Goal: Information Seeking & Learning: Ask a question

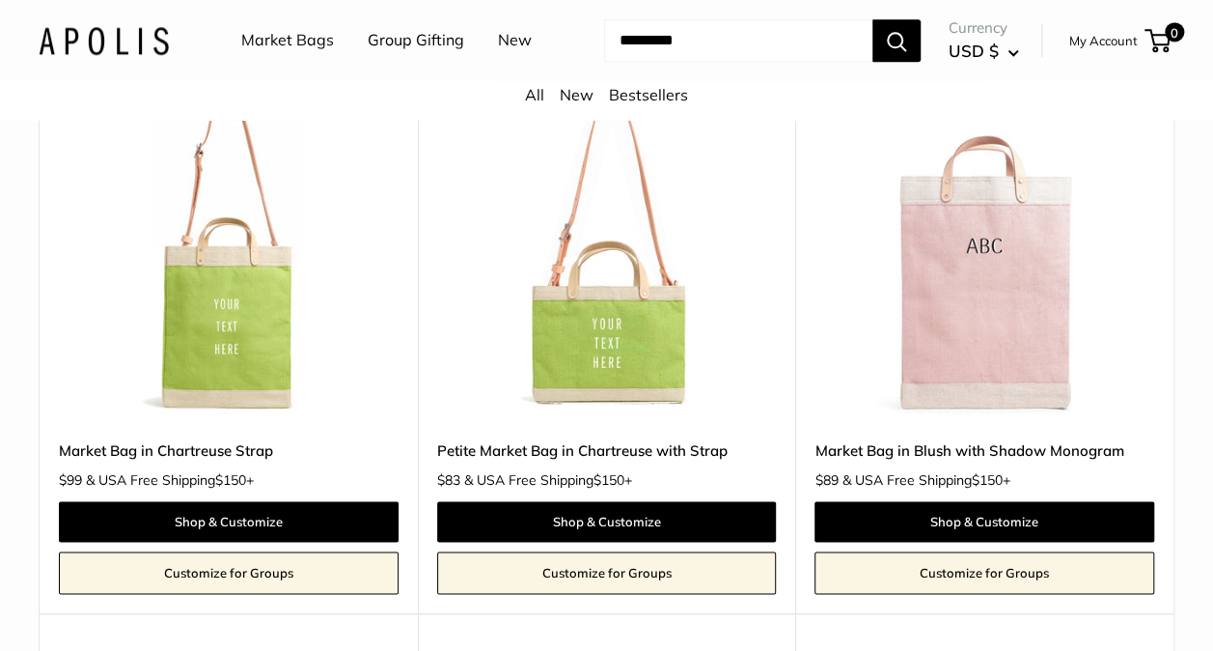
scroll to position [4658, 0]
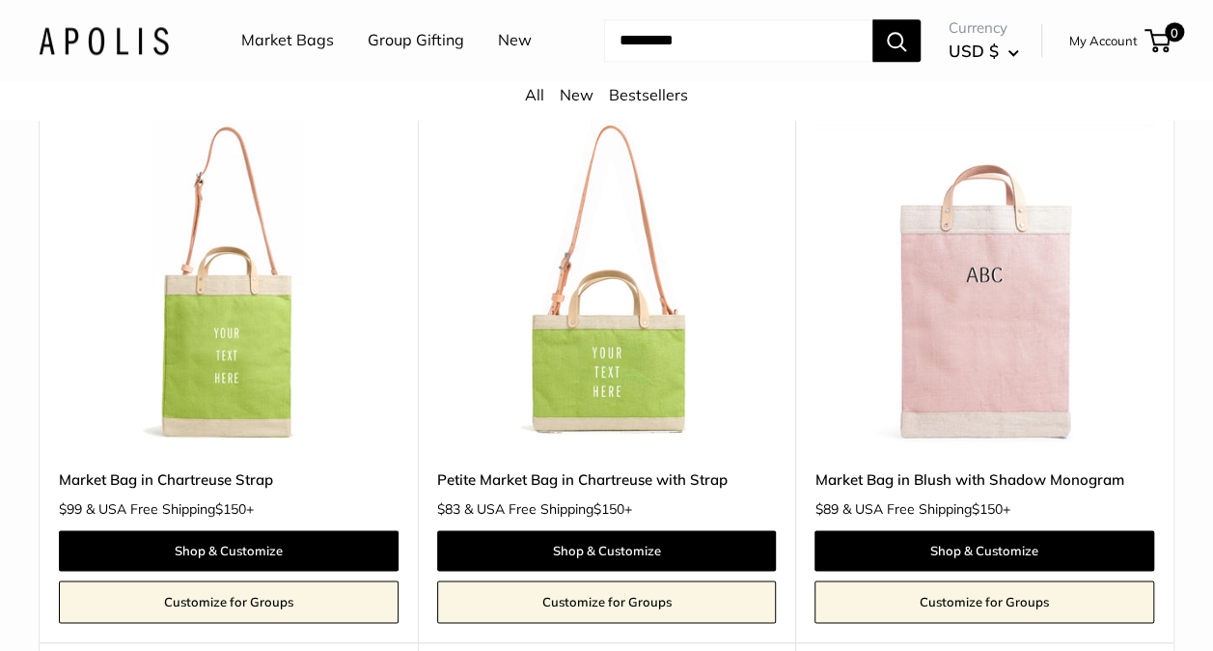
click at [689, 53] on input "Search..." at bounding box center [738, 40] width 268 height 42
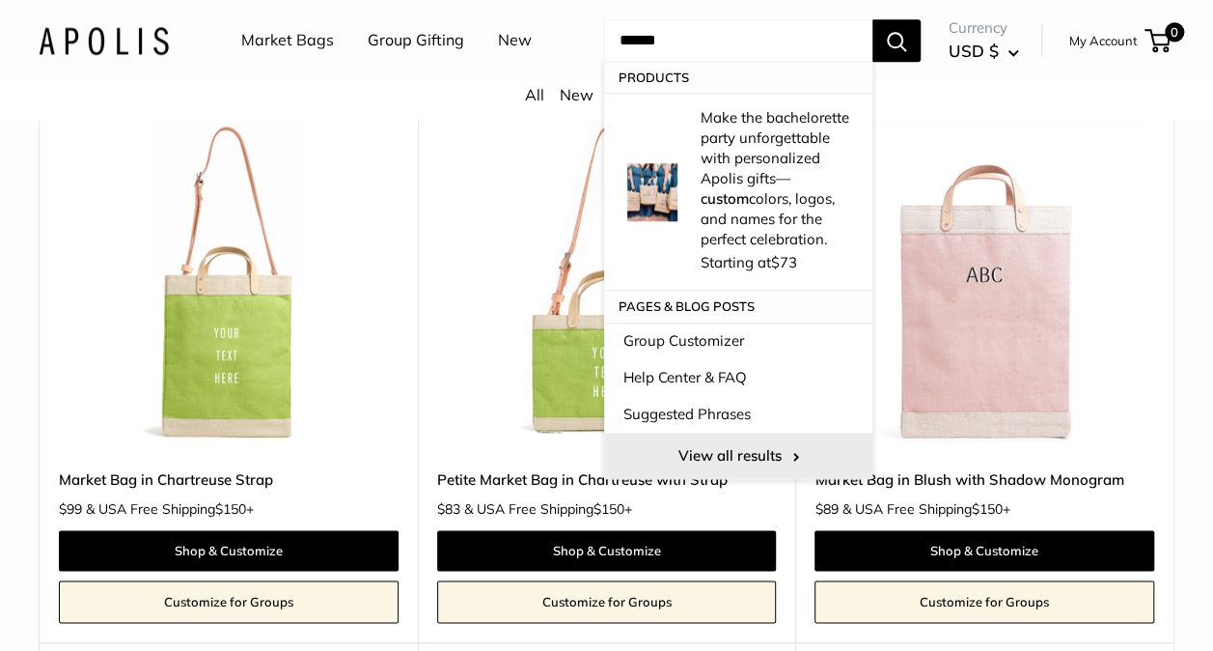
type input "******"
click at [728, 456] on link "View all results" at bounding box center [738, 455] width 268 height 46
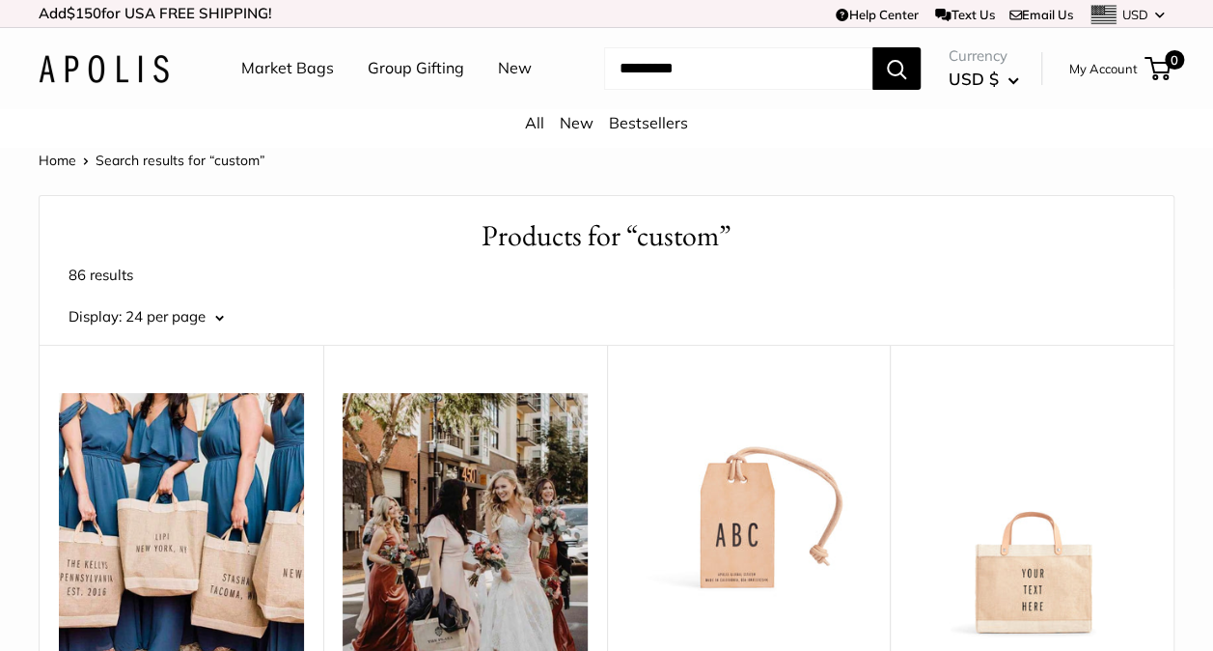
scroll to position [429, 0]
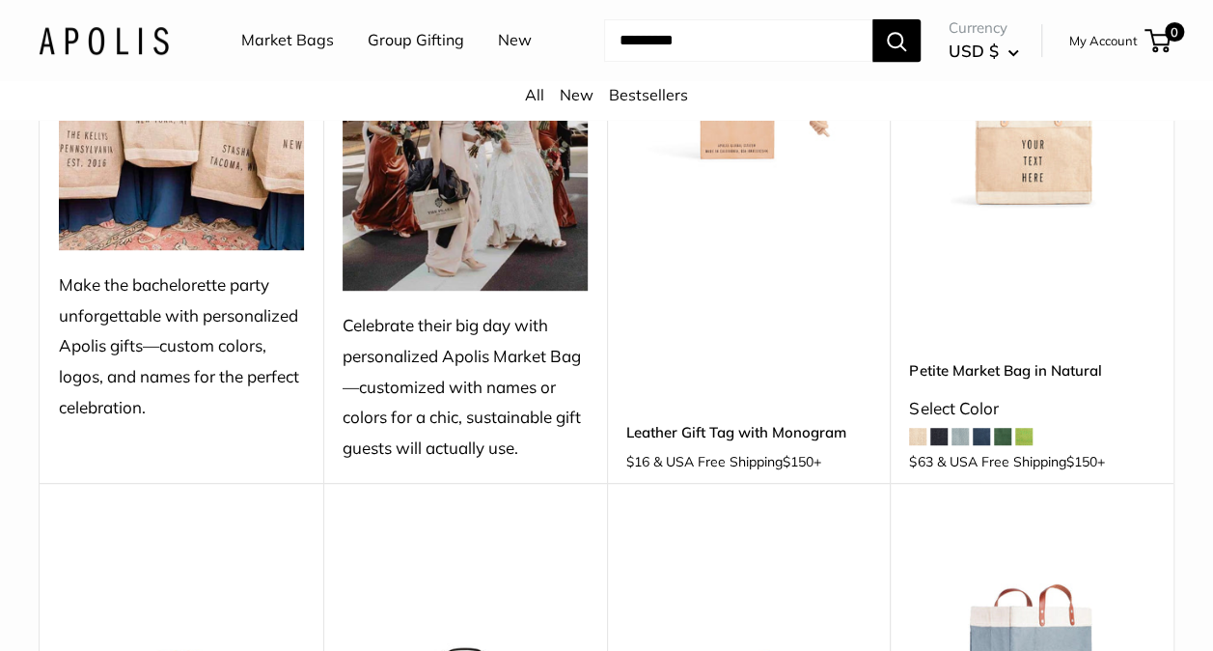
click at [0, 0] on img at bounding box center [0, 0] width 0 height 0
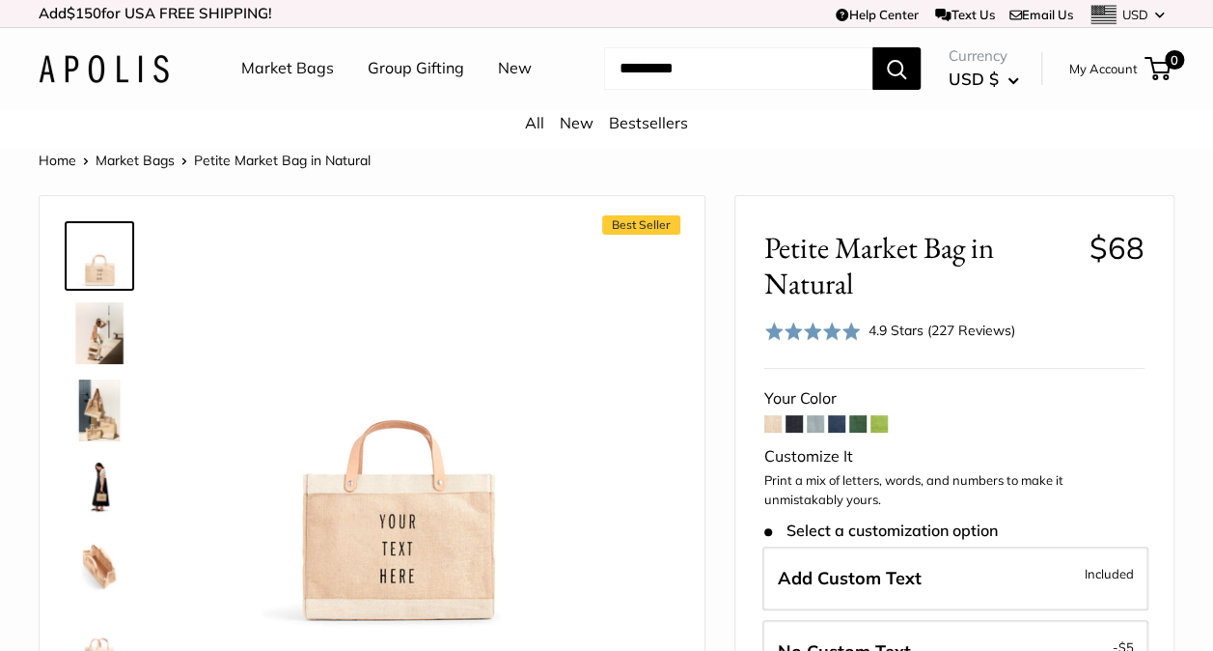
click at [819, 419] on span at bounding box center [815, 423] width 17 height 17
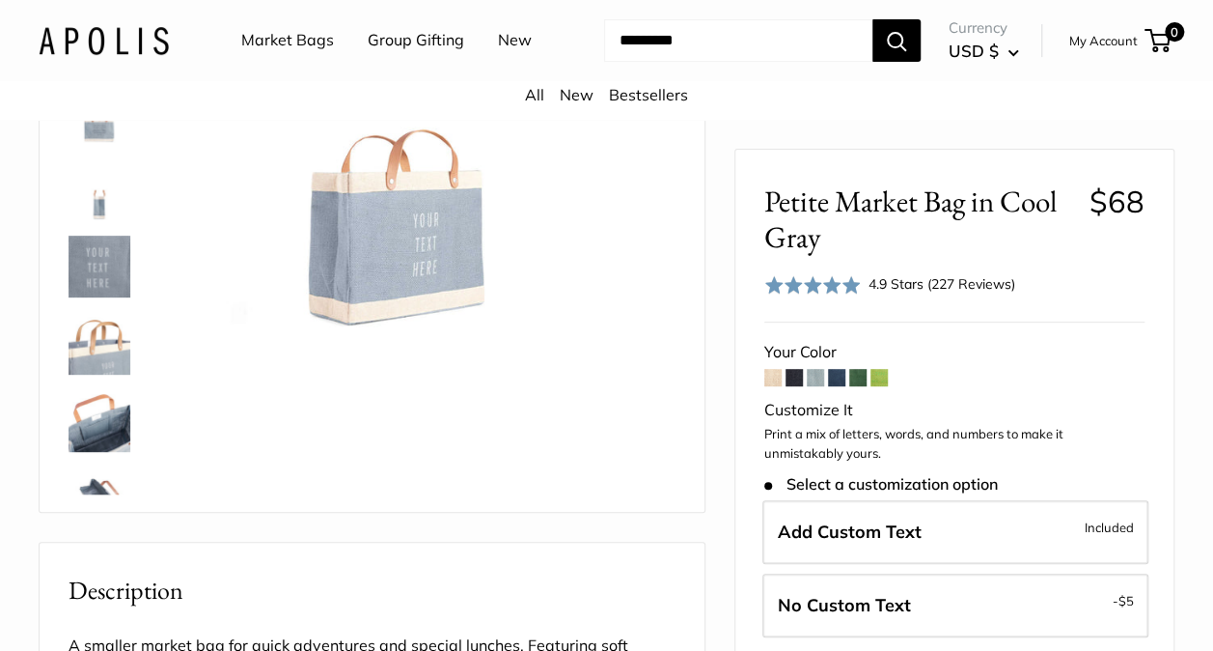
scroll to position [299, 0]
click at [831, 376] on span at bounding box center [836, 377] width 17 height 17
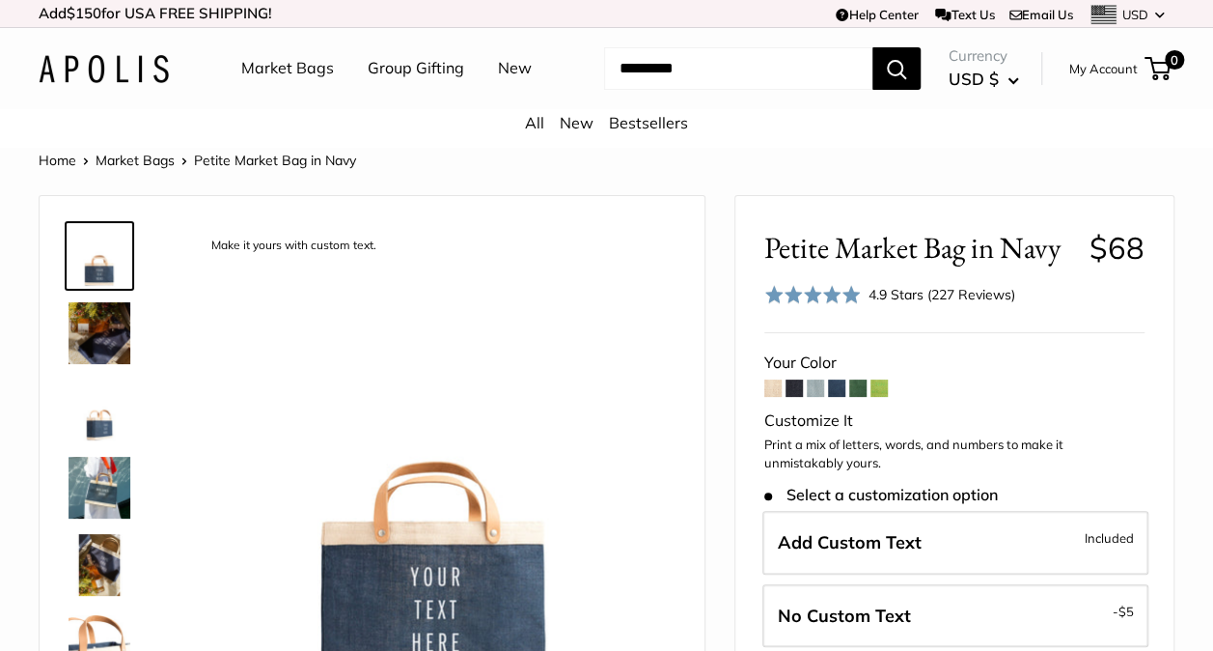
click at [776, 394] on span at bounding box center [772, 387] width 17 height 17
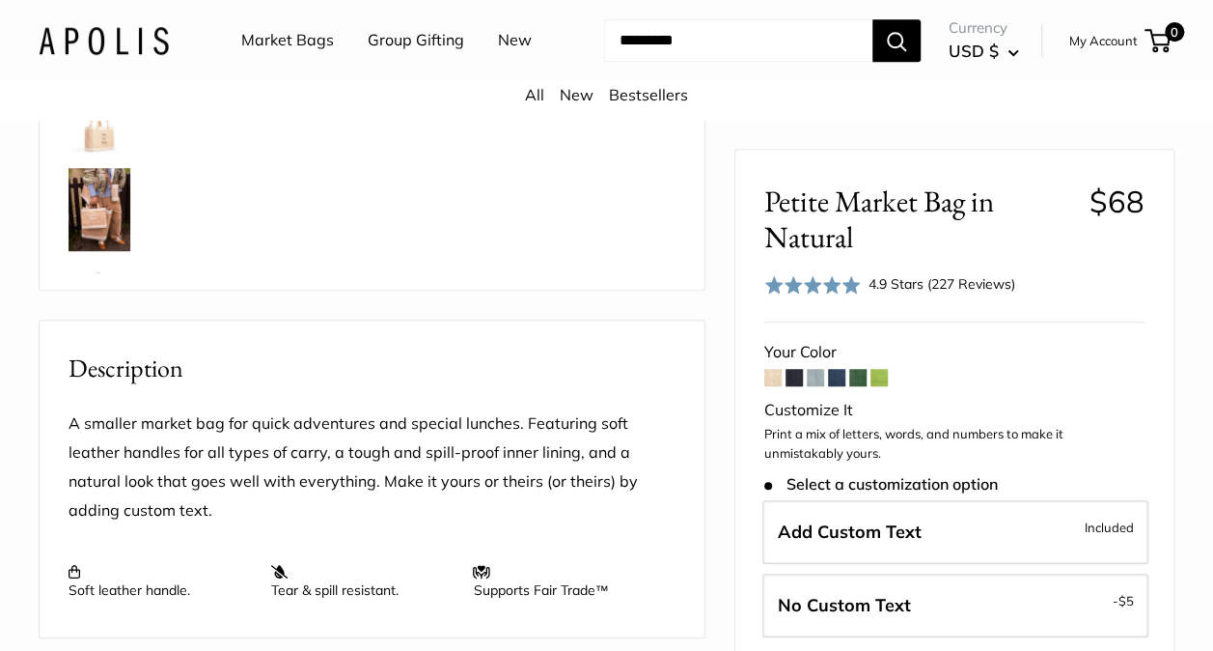
scroll to position [486, 0]
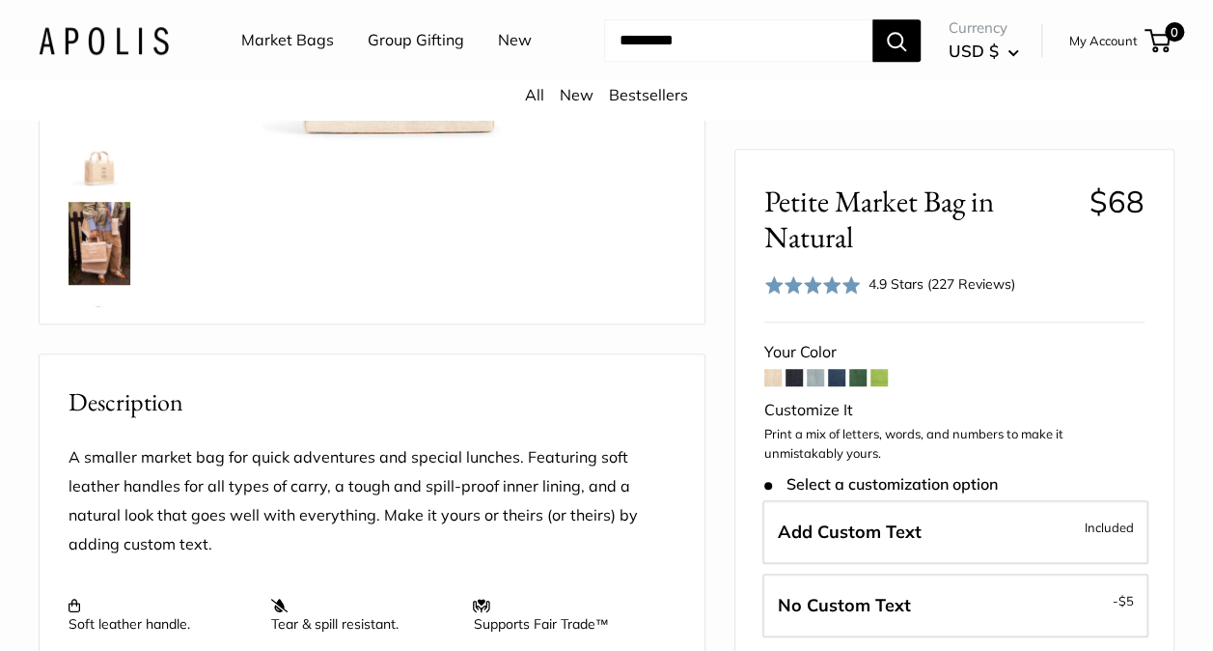
click at [768, 44] on input "Search..." at bounding box center [738, 40] width 268 height 42
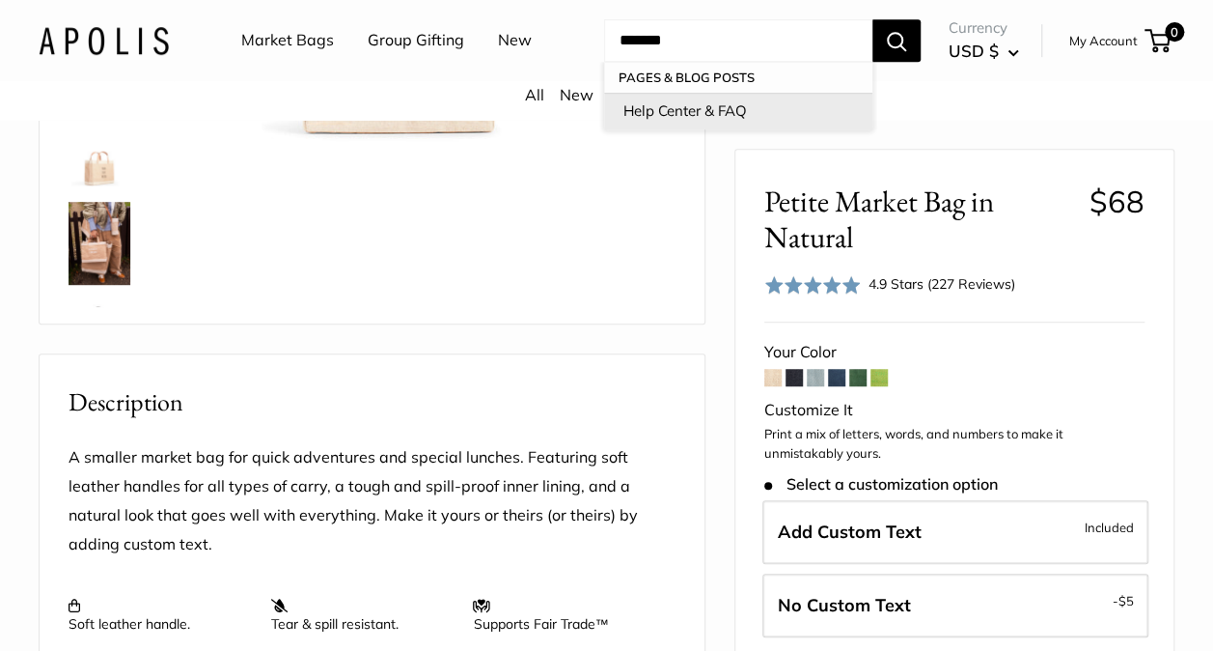
type input "*******"
click at [701, 114] on link "Help Center & FAQ" at bounding box center [738, 111] width 268 height 37
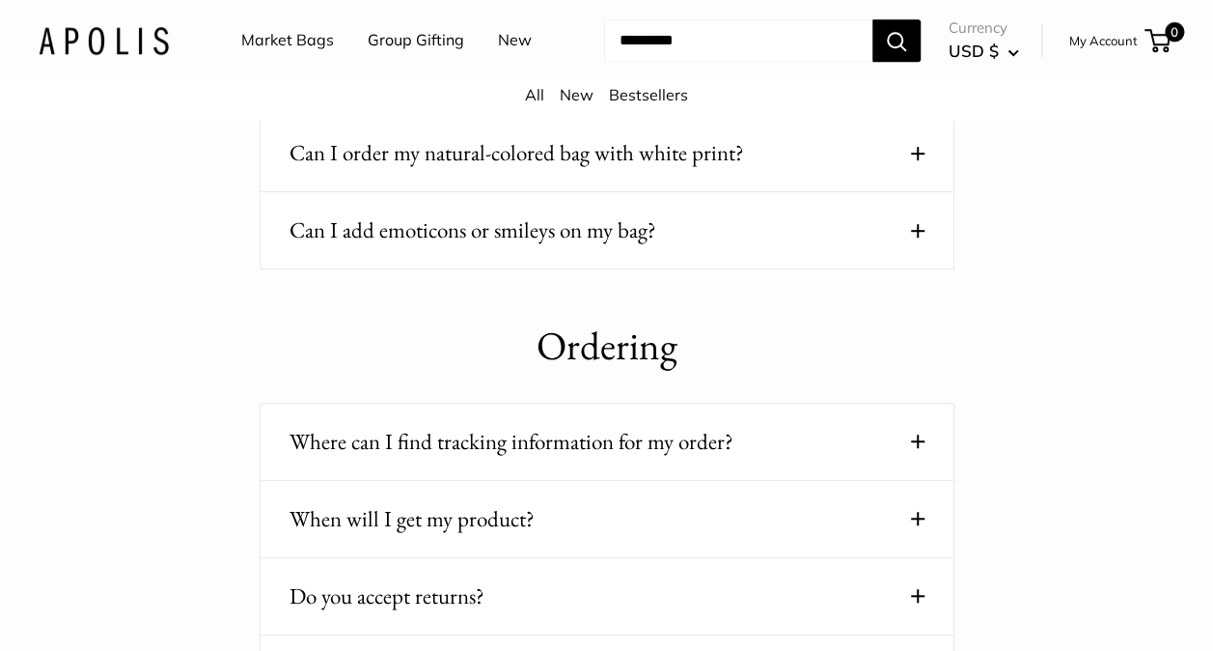
scroll to position [531, 0]
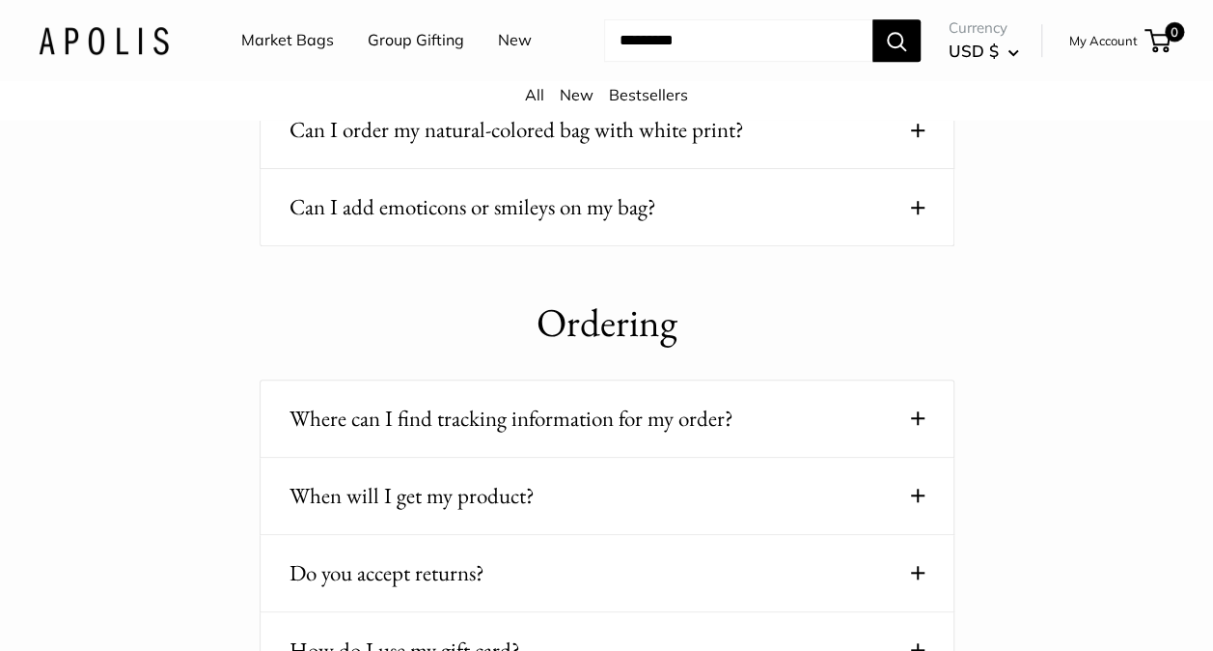
click at [923, 203] on span at bounding box center [918, 208] width 14 height 14
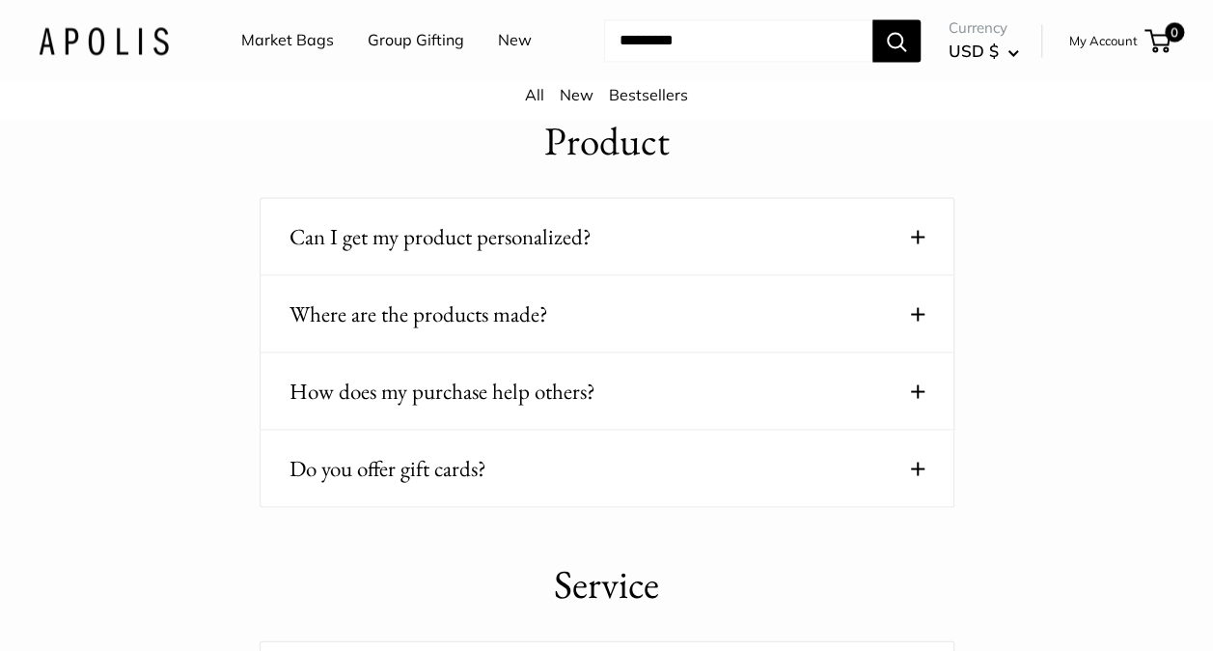
scroll to position [1645, 0]
click at [921, 229] on span at bounding box center [918, 236] width 14 height 14
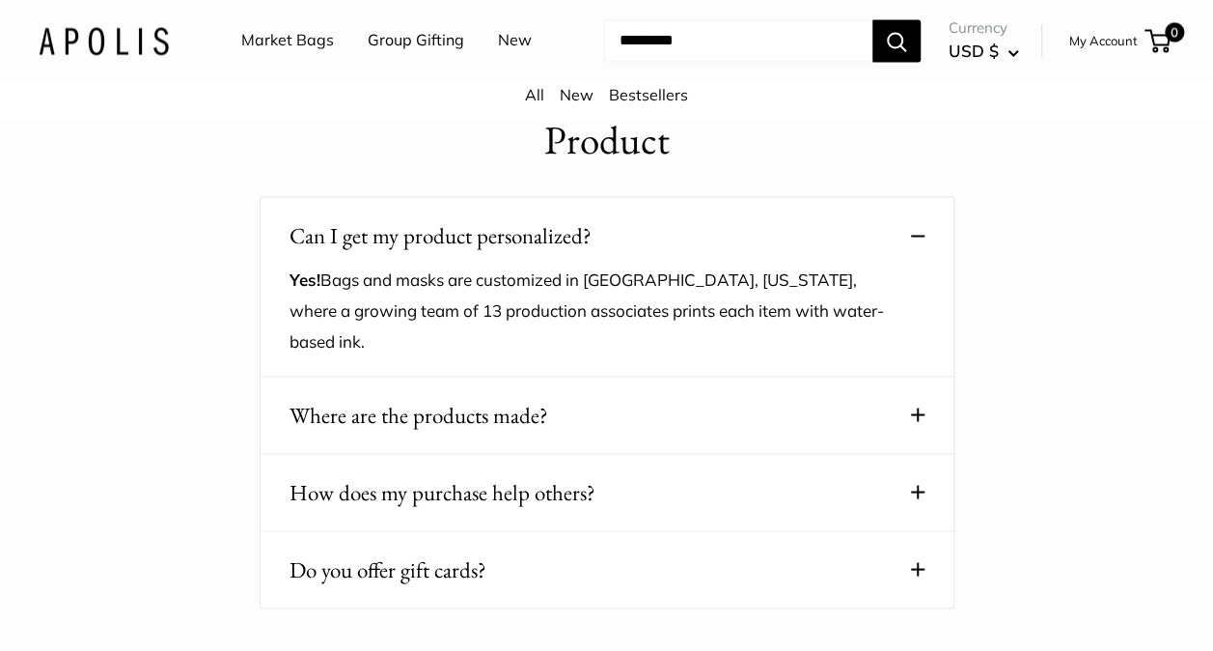
click at [923, 230] on span at bounding box center [918, 236] width 14 height 14
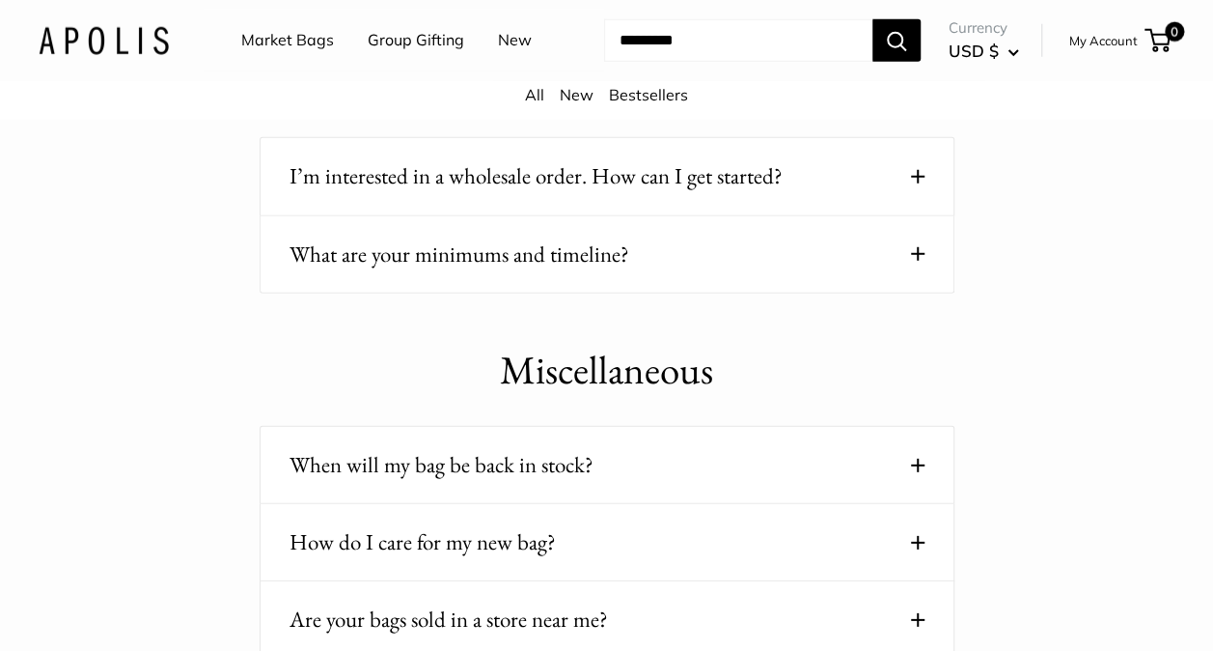
scroll to position [2586, 0]
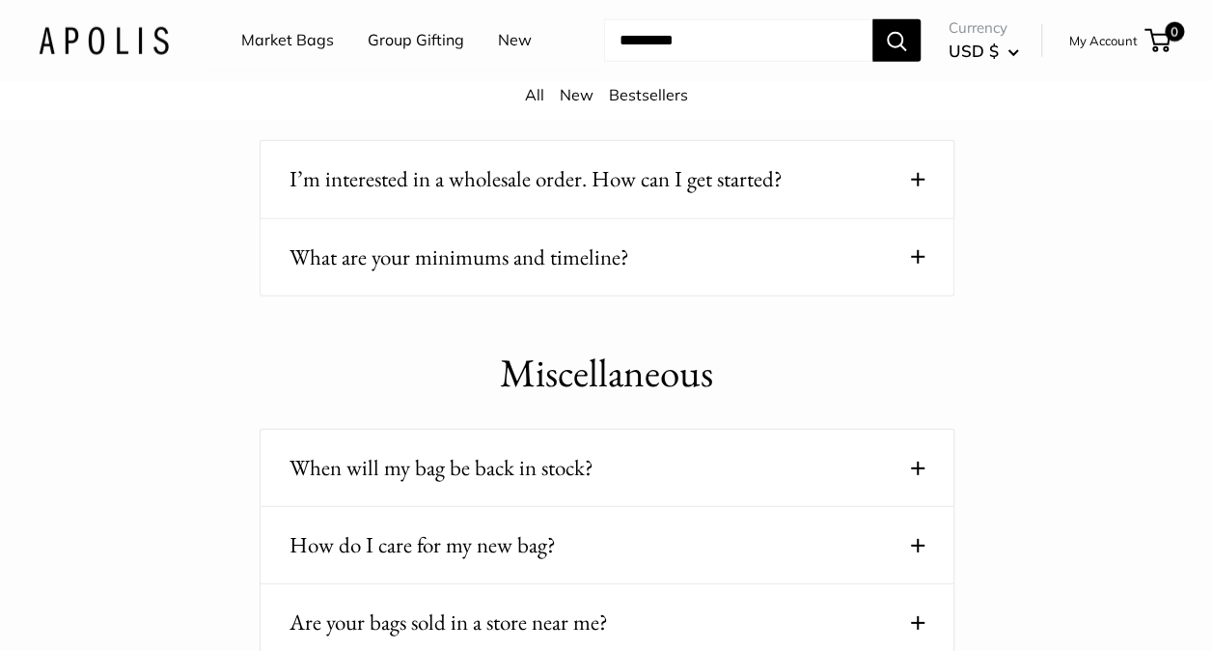
click at [923, 250] on span at bounding box center [918, 257] width 14 height 14
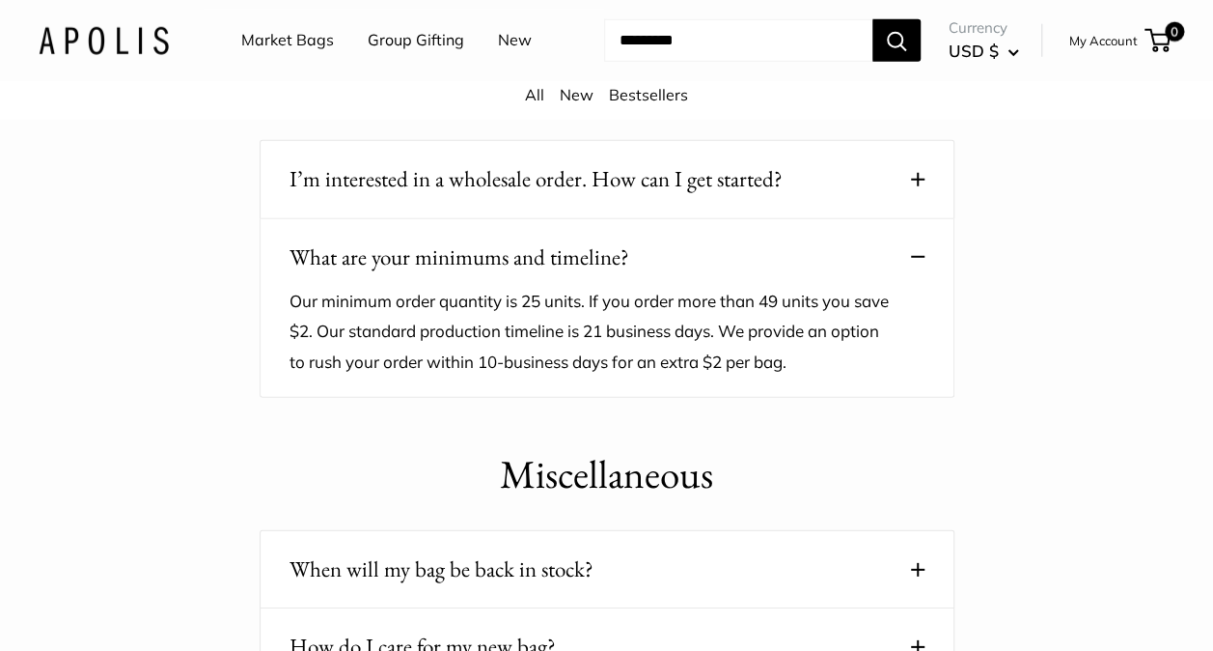
click at [923, 250] on span at bounding box center [918, 257] width 14 height 14
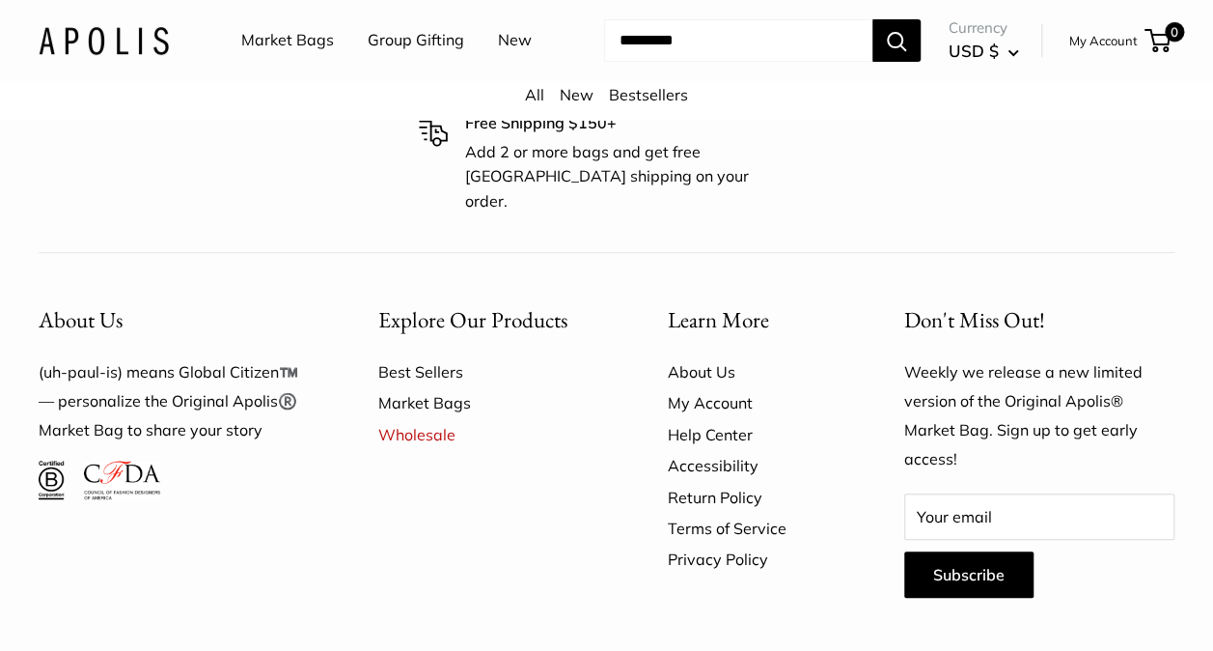
scroll to position [4018, 0]
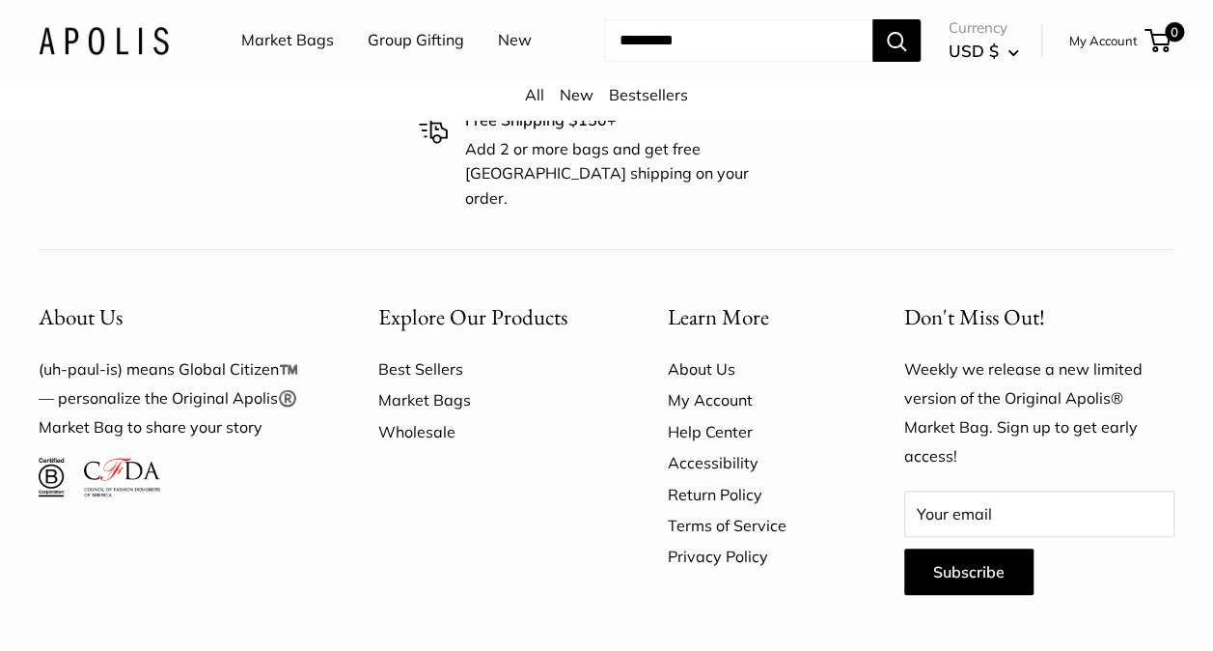
click at [411, 416] on link "Wholesale" at bounding box center [489, 431] width 222 height 31
